Goal: Check status

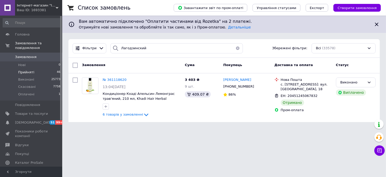
click at [29, 70] on span "Прийняті" at bounding box center [26, 72] width 16 height 5
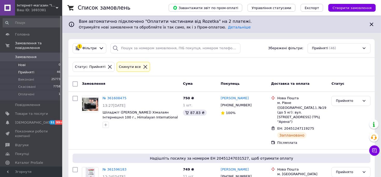
click at [25, 61] on li "Нові 0" at bounding box center [31, 64] width 63 height 7
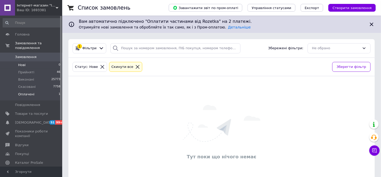
click at [31, 92] on span "Оплачені" at bounding box center [26, 94] width 16 height 5
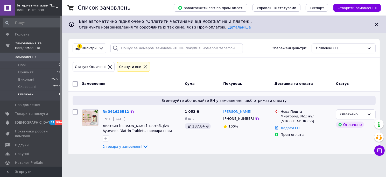
click at [126, 146] on span "2 товара у замовленні" at bounding box center [123, 147] width 40 height 4
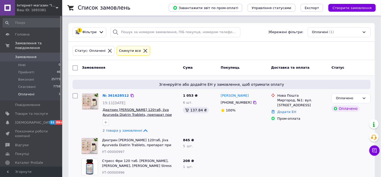
scroll to position [24, 0]
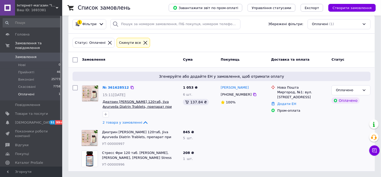
click at [154, 103] on span "Диатрин Джива Аюрведа 120таб, Jiva Ayurveda Diatrin Trablets, препарат при саха…" at bounding box center [137, 106] width 69 height 13
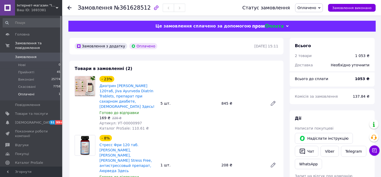
click at [31, 92] on span "Оплачені" at bounding box center [26, 94] width 16 height 5
